Goal: Task Accomplishment & Management: Use online tool/utility

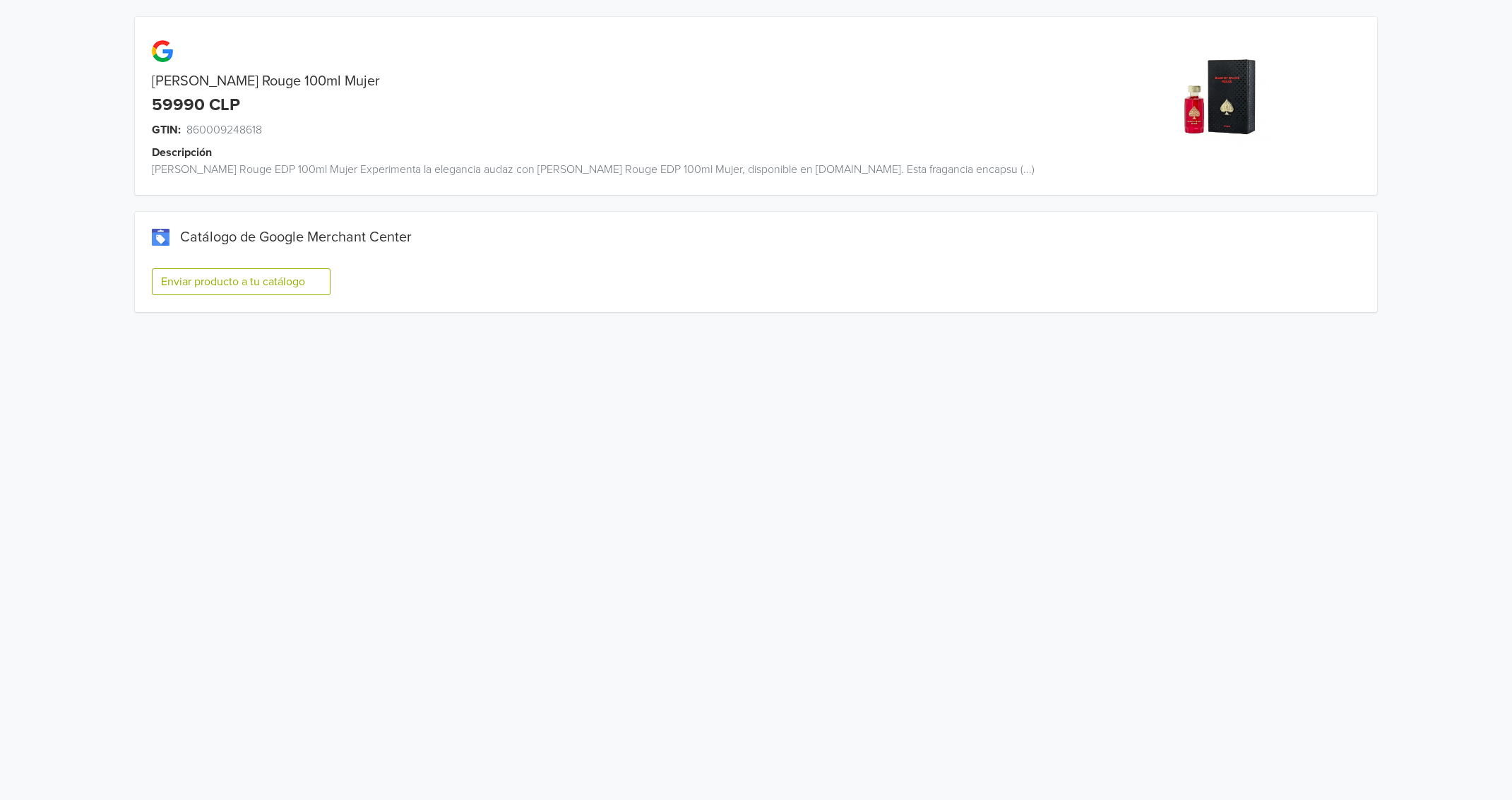
click at [249, 284] on button "Enviar producto a tu catálogo" at bounding box center [241, 281] width 178 height 27
click at [184, 282] on button "Enviar producto a tu catálogo" at bounding box center [241, 281] width 178 height 27
click at [194, 279] on button "Enviar producto a tu catálogo" at bounding box center [241, 281] width 178 height 27
